Goal: Information Seeking & Learning: Learn about a topic

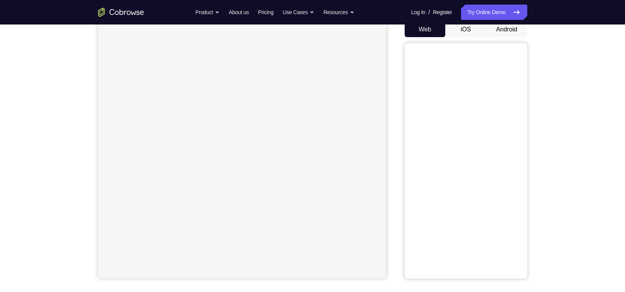
click at [506, 26] on button "Android" at bounding box center [506, 29] width 41 height 15
click at [466, 26] on button "iOS" at bounding box center [465, 23] width 41 height 15
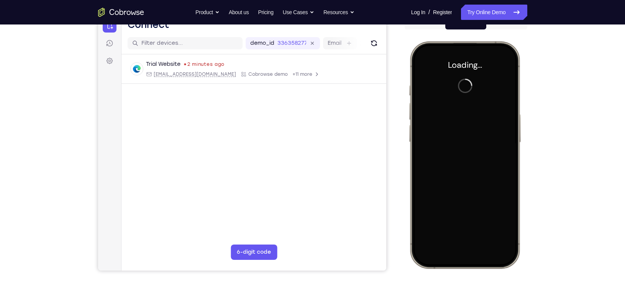
scroll to position [0, 0]
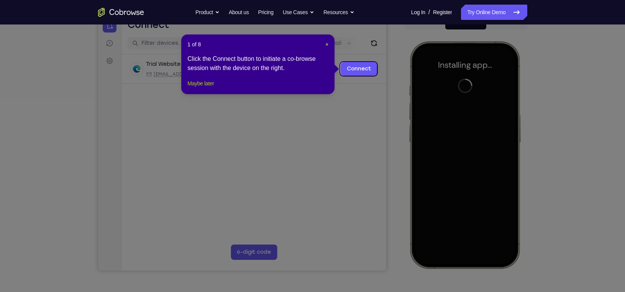
drag, startPoint x: 211, startPoint y: 95, endPoint x: 73, endPoint y: 66, distance: 141.3
click at [211, 88] on button "Maybe later" at bounding box center [200, 83] width 26 height 9
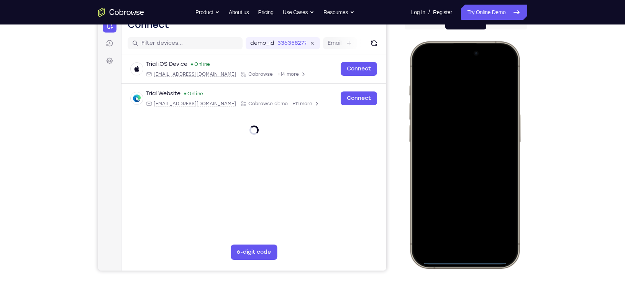
click at [453, 249] on div at bounding box center [464, 155] width 101 height 219
click at [465, 238] on div at bounding box center [464, 155] width 101 height 219
click at [438, 77] on div at bounding box center [464, 155] width 101 height 219
click at [452, 166] on div at bounding box center [464, 155] width 101 height 219
click at [431, 123] on div at bounding box center [464, 155] width 101 height 219
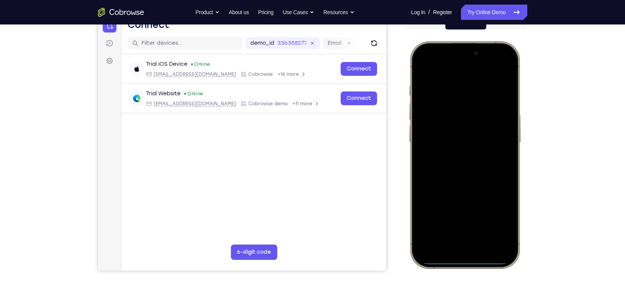
click at [432, 146] on div at bounding box center [464, 155] width 101 height 219
click at [434, 160] on div at bounding box center [464, 155] width 101 height 219
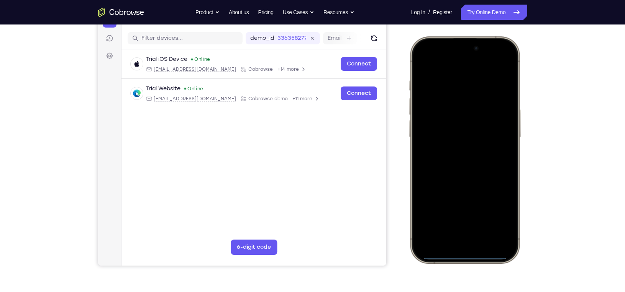
scroll to position [91, 0]
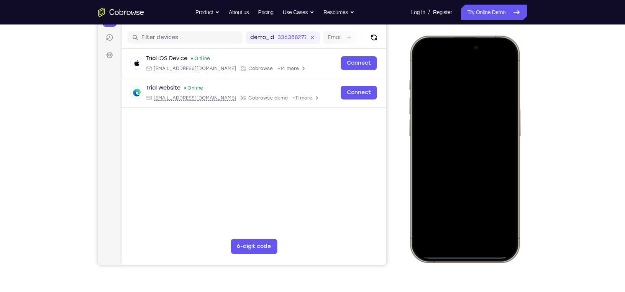
click at [470, 188] on div at bounding box center [464, 149] width 101 height 219
click at [486, 219] on div at bounding box center [464, 149] width 101 height 219
click at [439, 129] on div at bounding box center [464, 149] width 101 height 219
click at [421, 64] on div at bounding box center [464, 149] width 101 height 219
click at [422, 61] on div at bounding box center [464, 149] width 101 height 219
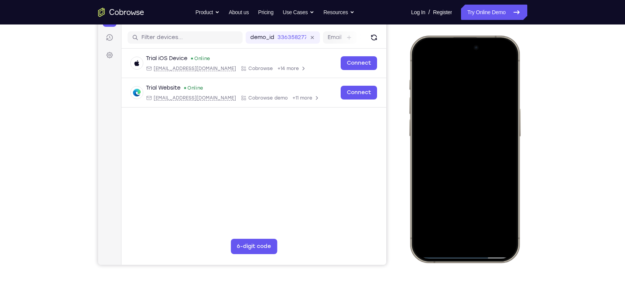
click at [449, 82] on div at bounding box center [464, 149] width 101 height 219
click at [443, 215] on div at bounding box center [464, 149] width 101 height 219
click at [491, 213] on div at bounding box center [464, 149] width 101 height 219
click at [494, 215] on div at bounding box center [464, 149] width 101 height 219
click at [503, 83] on div at bounding box center [464, 149] width 101 height 219
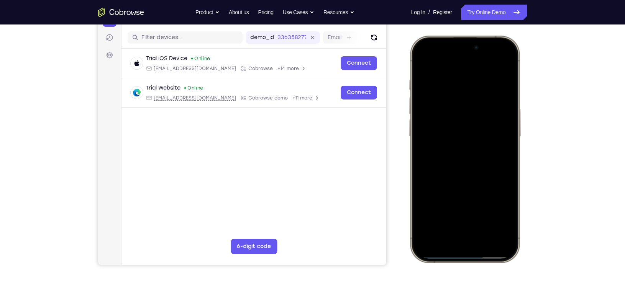
click at [498, 97] on div at bounding box center [464, 149] width 101 height 219
click at [504, 87] on div at bounding box center [464, 149] width 101 height 219
click at [502, 82] on div at bounding box center [464, 149] width 101 height 219
click at [501, 65] on div at bounding box center [464, 149] width 101 height 219
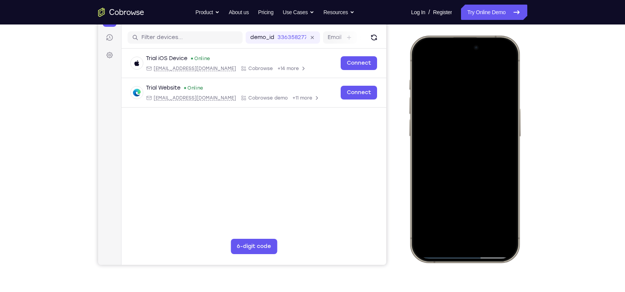
drag, startPoint x: 470, startPoint y: 132, endPoint x: 467, endPoint y: 170, distance: 38.4
click at [467, 170] on div at bounding box center [464, 149] width 101 height 219
click at [539, 79] on div "Your Support Agent Your Customer Web iOS Android Next Steps We’d be happy to gi…" at bounding box center [312, 185] width 490 height 505
drag, startPoint x: 488, startPoint y: 118, endPoint x: 491, endPoint y: 200, distance: 82.8
click at [491, 200] on div at bounding box center [464, 149] width 101 height 219
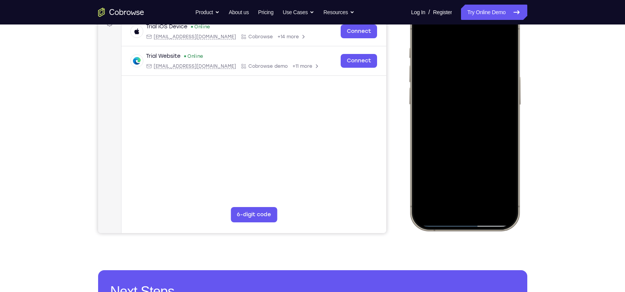
scroll to position [126, 0]
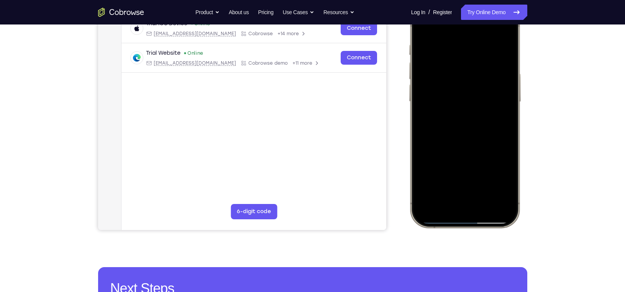
click at [503, 196] on div at bounding box center [464, 114] width 101 height 219
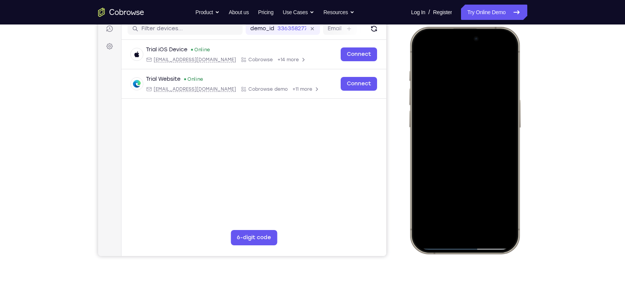
scroll to position [95, 0]
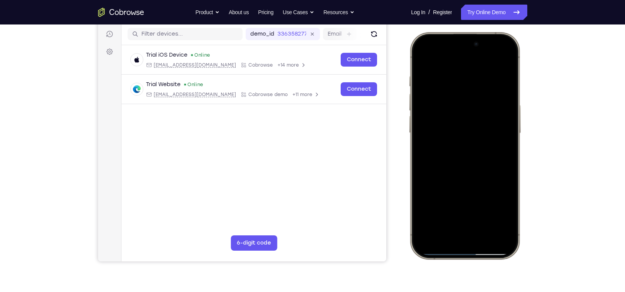
click at [483, 214] on div at bounding box center [464, 145] width 101 height 219
click at [509, 96] on div at bounding box center [464, 145] width 101 height 219
click at [419, 96] on div at bounding box center [464, 145] width 101 height 219
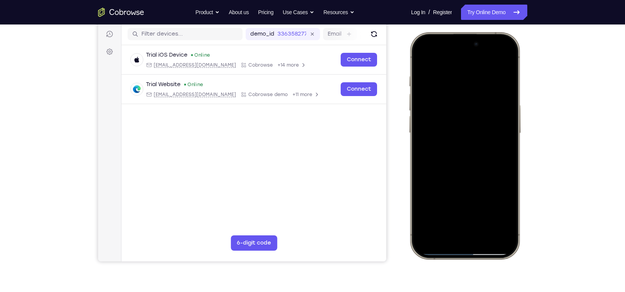
click at [419, 96] on div at bounding box center [464, 145] width 101 height 219
click at [464, 138] on div at bounding box center [464, 145] width 101 height 219
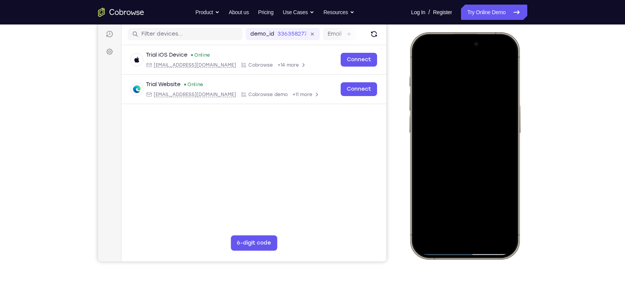
click at [455, 118] on div at bounding box center [464, 145] width 101 height 219
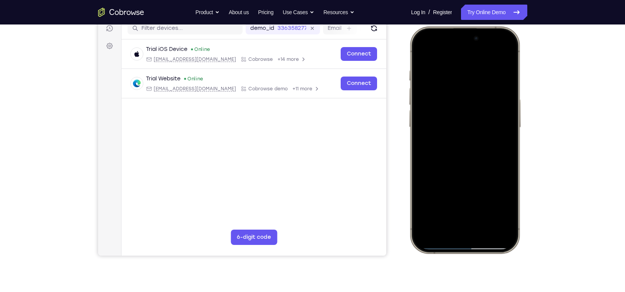
click at [432, 174] on div at bounding box center [464, 140] width 101 height 219
click at [433, 203] on div at bounding box center [464, 140] width 101 height 219
click at [455, 172] on div at bounding box center [464, 140] width 101 height 219
click at [497, 169] on div at bounding box center [464, 140] width 101 height 219
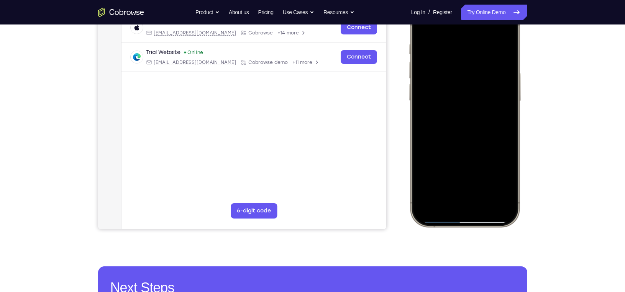
scroll to position [127, 0]
click at [502, 175] on div at bounding box center [464, 113] width 101 height 219
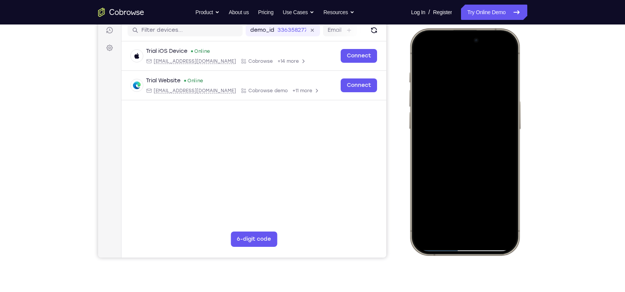
scroll to position [92, 0]
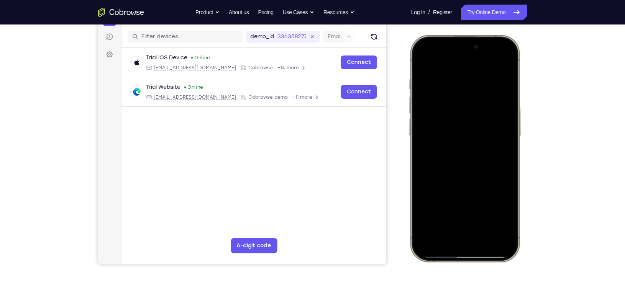
click at [421, 64] on div at bounding box center [464, 148] width 101 height 219
click at [422, 62] on div at bounding box center [464, 148] width 101 height 219
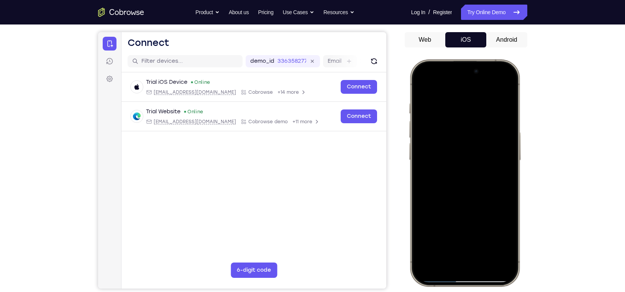
drag, startPoint x: 451, startPoint y: 132, endPoint x: 444, endPoint y: 179, distance: 47.2
click at [444, 179] on div at bounding box center [464, 173] width 101 height 219
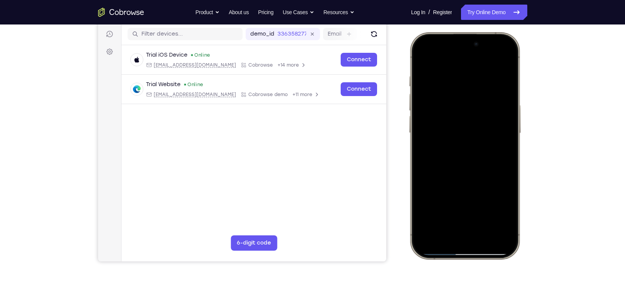
scroll to position [101, 0]
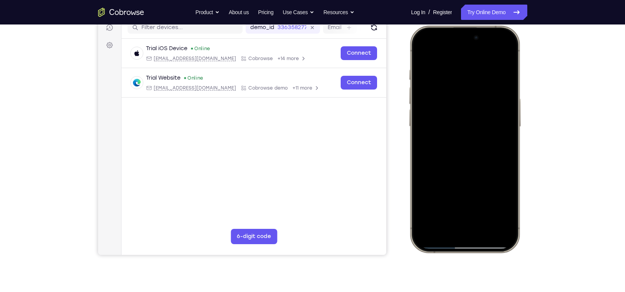
drag, startPoint x: 474, startPoint y: 178, endPoint x: 440, endPoint y: 96, distance: 88.8
click at [440, 96] on div at bounding box center [464, 139] width 101 height 219
drag, startPoint x: 475, startPoint y: 163, endPoint x: 440, endPoint y: 88, distance: 83.0
click at [440, 88] on div at bounding box center [464, 139] width 101 height 219
drag, startPoint x: 460, startPoint y: 155, endPoint x: 447, endPoint y: 109, distance: 47.9
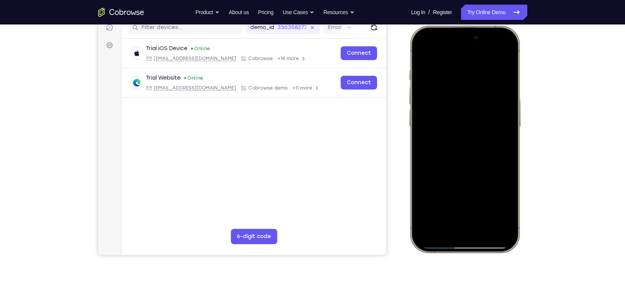
click at [447, 109] on div at bounding box center [464, 139] width 101 height 219
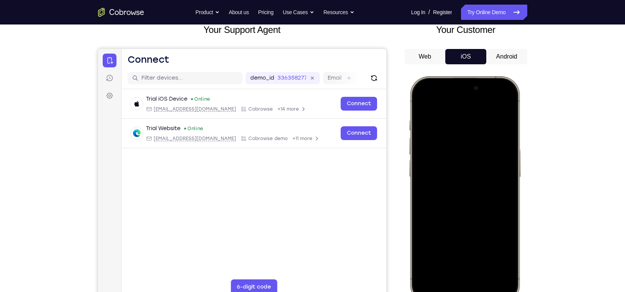
scroll to position [89, 0]
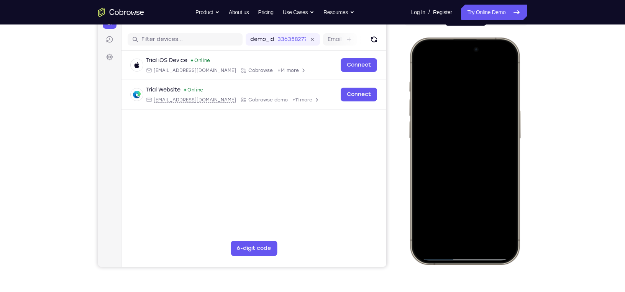
drag, startPoint x: 473, startPoint y: 120, endPoint x: 476, endPoint y: 200, distance: 80.1
click at [476, 200] on div at bounding box center [464, 151] width 101 height 219
drag, startPoint x: 469, startPoint y: 113, endPoint x: 475, endPoint y: 199, distance: 86.0
click at [475, 199] on div at bounding box center [464, 151] width 101 height 219
drag, startPoint x: 505, startPoint y: 160, endPoint x: 490, endPoint y: 110, distance: 52.5
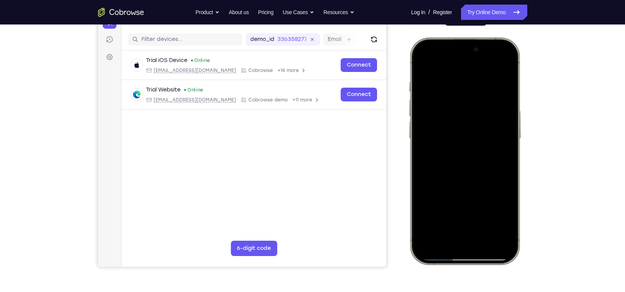
click at [490, 110] on div at bounding box center [464, 151] width 101 height 219
click at [505, 191] on div at bounding box center [464, 151] width 101 height 219
click at [485, 240] on div at bounding box center [464, 151] width 101 height 219
drag, startPoint x: 460, startPoint y: 134, endPoint x: 453, endPoint y: 129, distance: 8.2
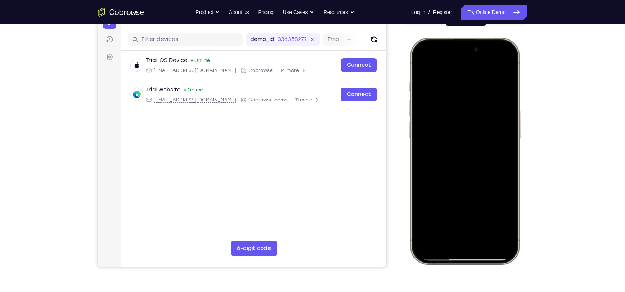
click at [453, 129] on div at bounding box center [464, 151] width 101 height 219
click at [453, 124] on div at bounding box center [464, 151] width 101 height 219
click at [438, 215] on div at bounding box center [464, 151] width 101 height 219
click at [499, 215] on div at bounding box center [464, 151] width 101 height 219
click at [421, 64] on div at bounding box center [464, 151] width 101 height 219
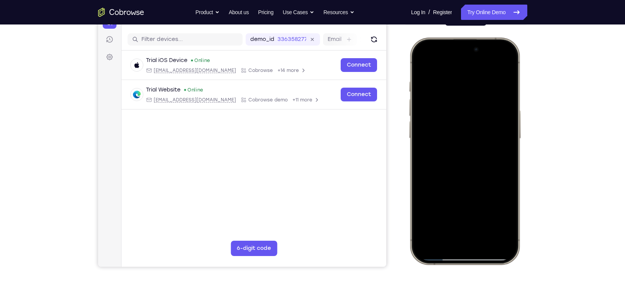
drag, startPoint x: 450, startPoint y: 142, endPoint x: 466, endPoint y: 159, distance: 23.0
click at [466, 159] on div at bounding box center [464, 151] width 101 height 219
click at [454, 163] on div at bounding box center [464, 151] width 101 height 219
click at [445, 216] on div at bounding box center [464, 151] width 101 height 219
click at [500, 217] on div at bounding box center [464, 151] width 101 height 219
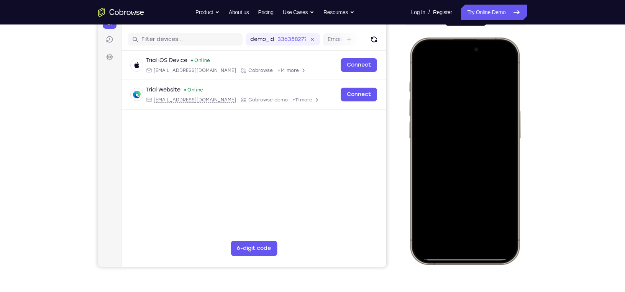
click at [501, 216] on div at bounding box center [464, 151] width 101 height 219
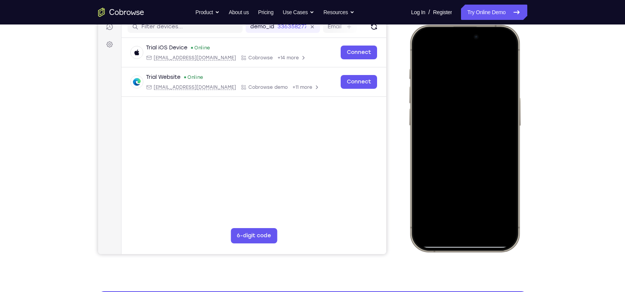
scroll to position [106, 0]
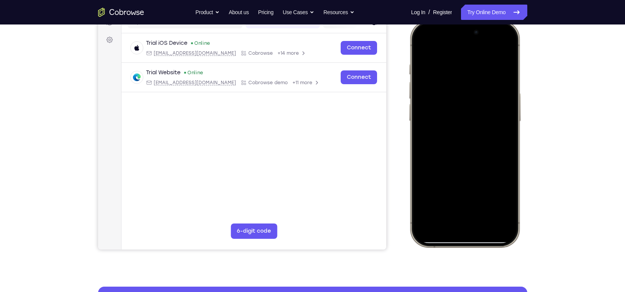
click at [499, 198] on div at bounding box center [464, 134] width 101 height 219
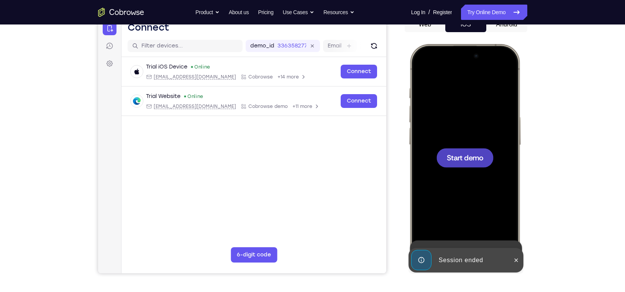
scroll to position [81, 0]
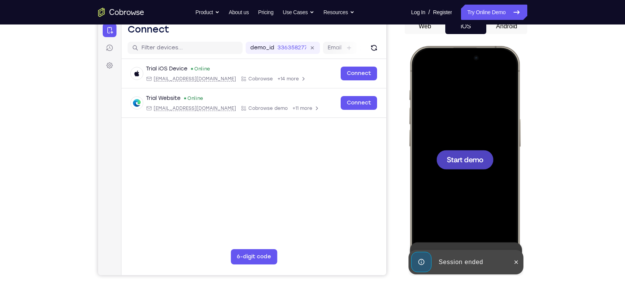
click at [502, 33] on button "Android" at bounding box center [506, 26] width 41 height 15
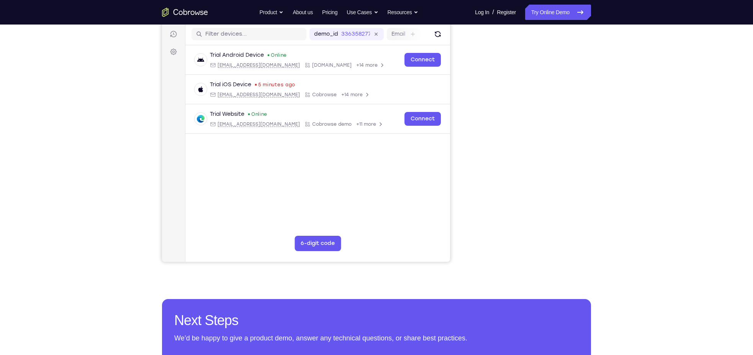
scroll to position [94, 0]
